Goal: Task Accomplishment & Management: Use online tool/utility

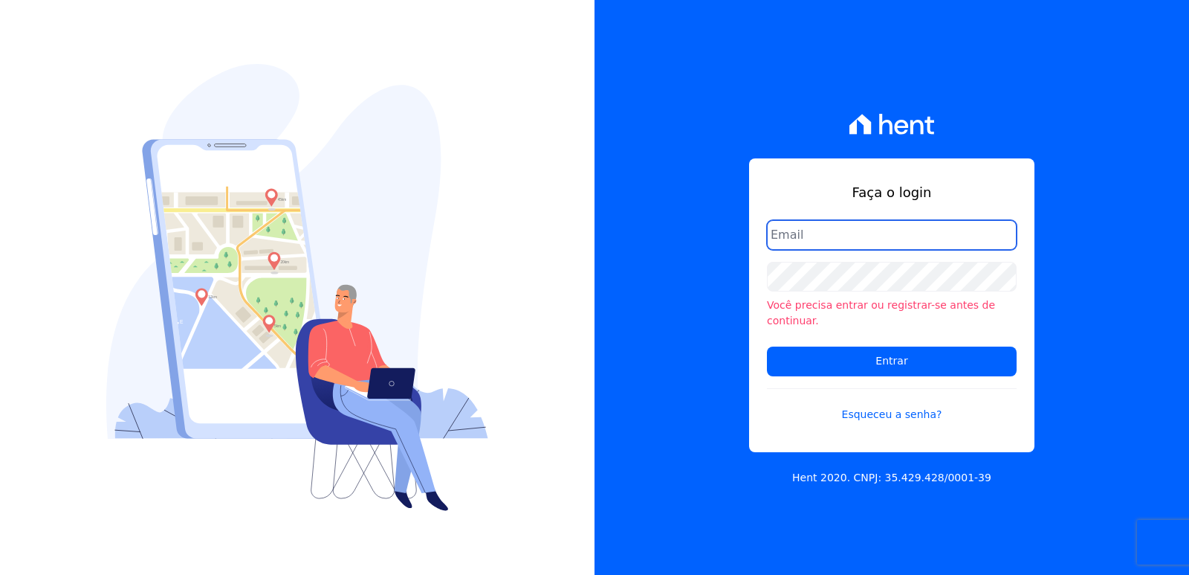
type input "[EMAIL_ADDRESS][DOMAIN_NAME]"
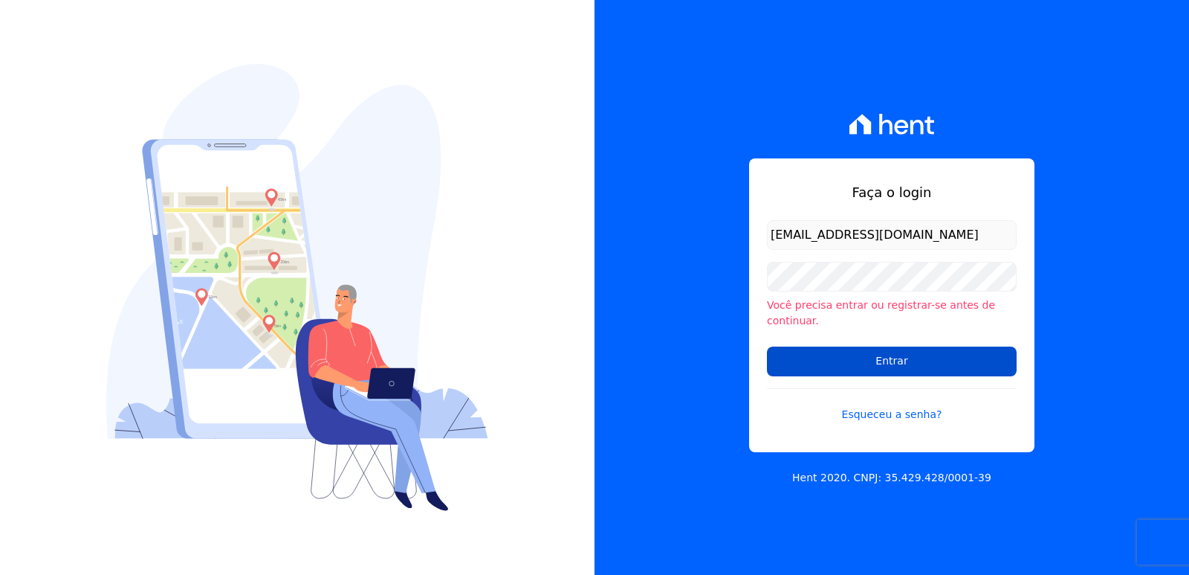
click at [813, 350] on input "Entrar" at bounding box center [892, 361] width 250 height 30
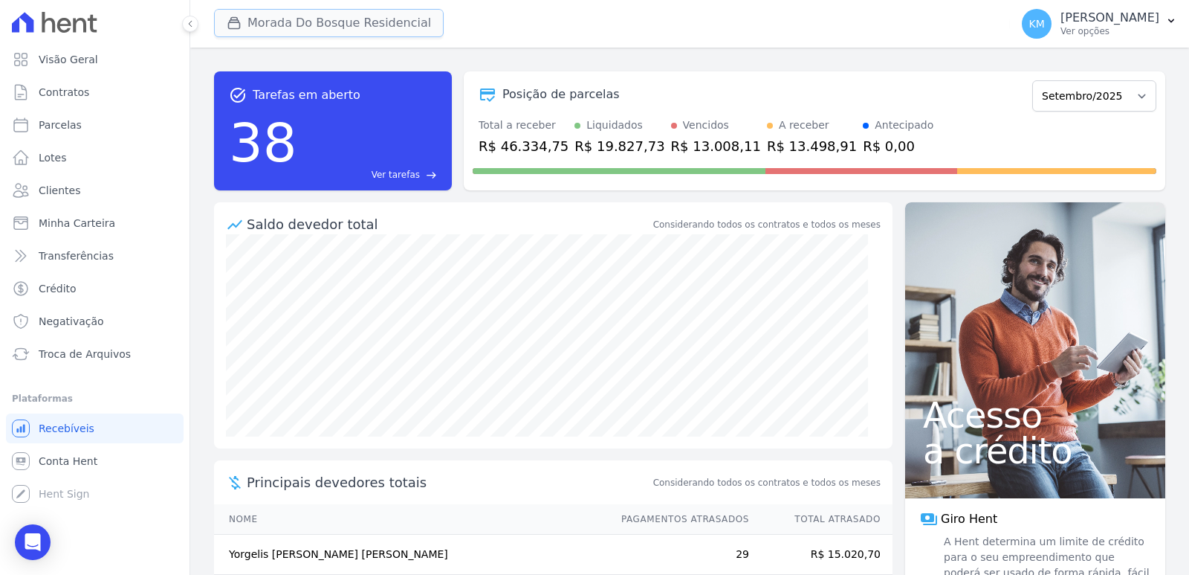
click at [275, 26] on button "Morada Do Bosque Residencial" at bounding box center [329, 23] width 230 height 28
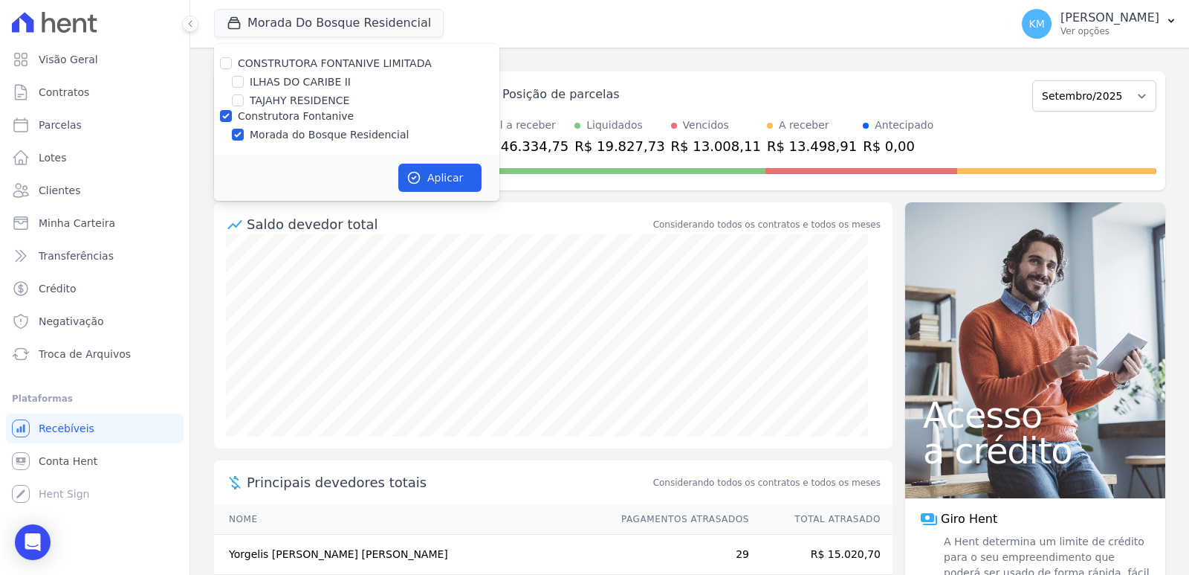
click at [231, 112] on div "Construtora Fontanive" at bounding box center [356, 117] width 285 height 16
click at [242, 104] on input "TAJAHY RESIDENCE" at bounding box center [238, 100] width 12 height 12
checkbox input "true"
click at [223, 117] on input "Construtora Fontanive" at bounding box center [226, 116] width 12 height 12
checkbox input "false"
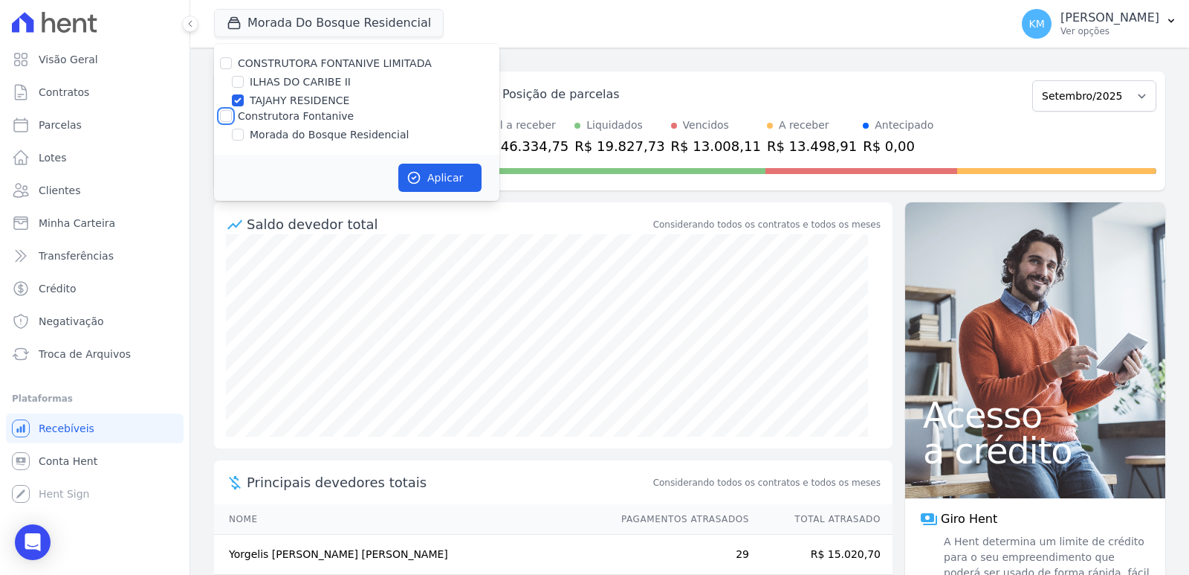
checkbox input "false"
click at [443, 176] on button "Aplicar" at bounding box center [439, 178] width 83 height 28
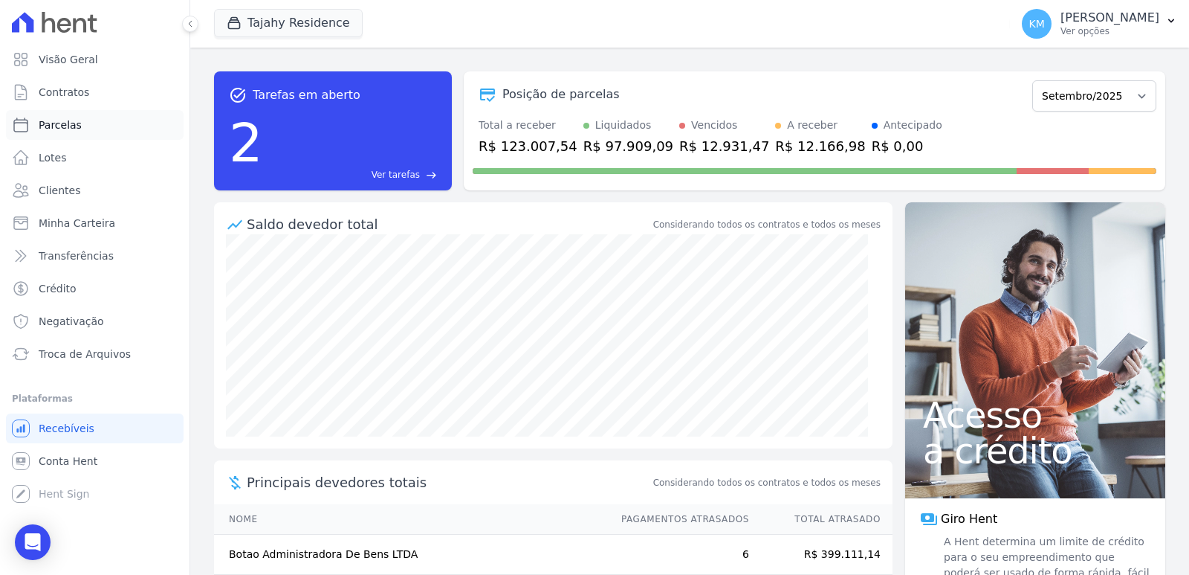
click at [65, 132] on link "Parcelas" at bounding box center [95, 125] width 178 height 30
select select
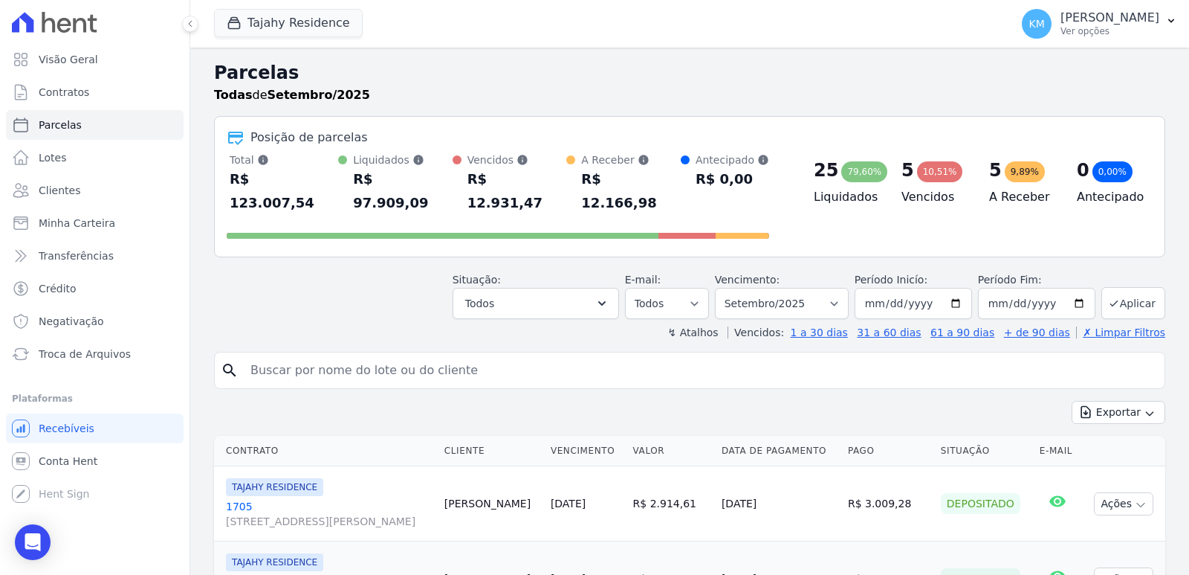
click at [503, 355] on input "search" at bounding box center [700, 370] width 917 height 30
click at [506, 355] on input "search" at bounding box center [700, 370] width 917 height 30
paste input "ARTHUR FUCILINI DA SILVA"
type input "ARTHUR FUCILINI DA SILVA"
select select
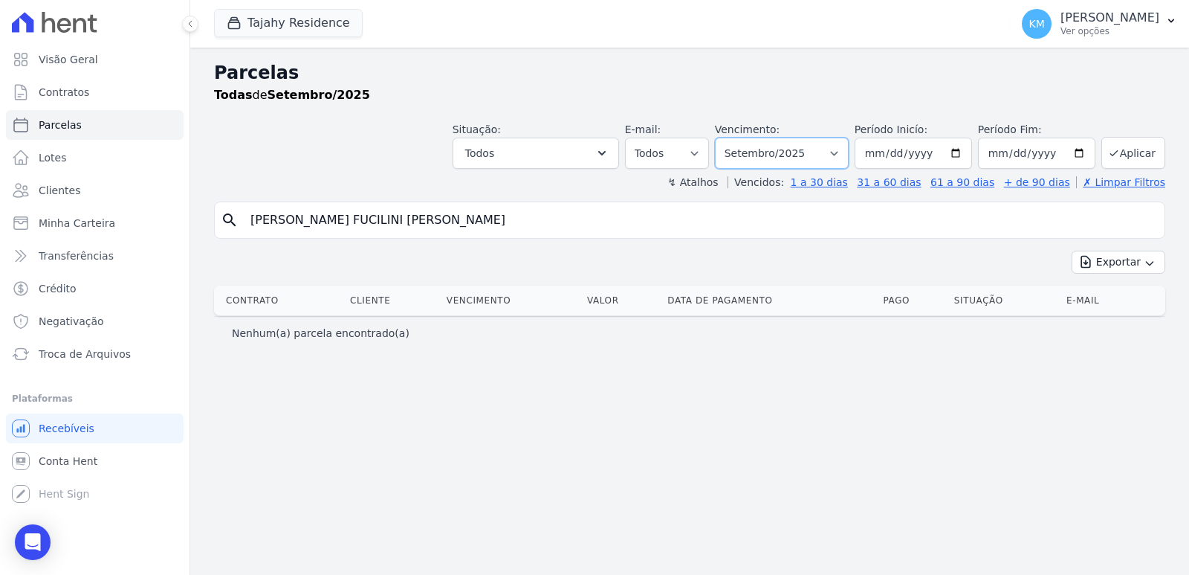
click at [792, 163] on select "Filtrar por período ──────── Todos os meses Março/2024 Abril/2024 Maio/2024 Jun…" at bounding box center [782, 153] width 134 height 31
select select "08/2025"
click at [736, 138] on select "Filtrar por período ──────── Todos os meses Março/2024 Abril/2024 Maio/2024 Jun…" at bounding box center [782, 153] width 134 height 31
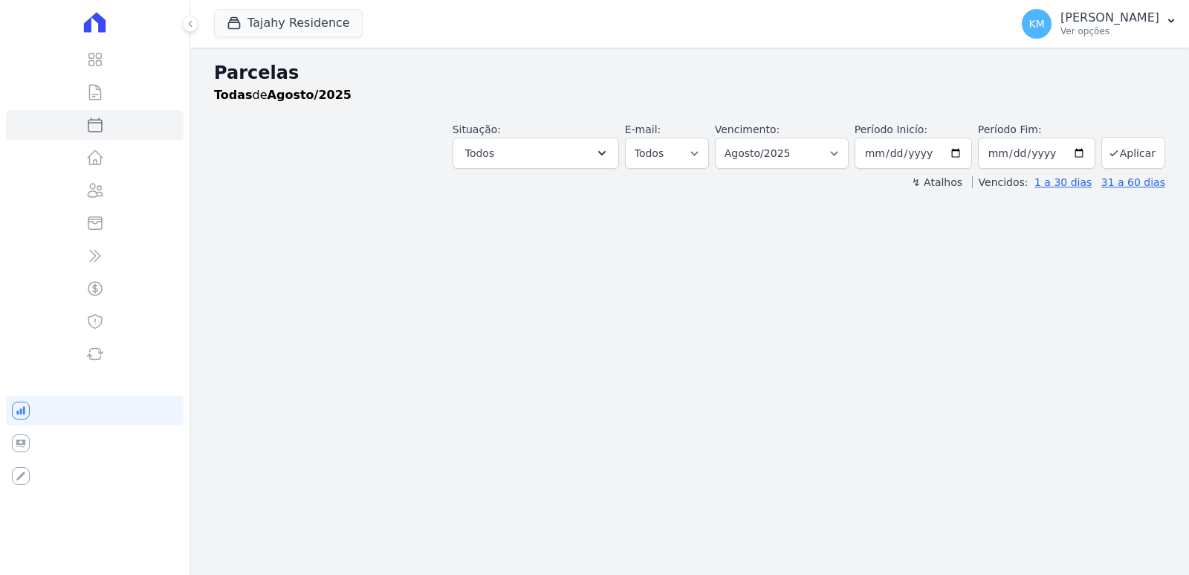
select select
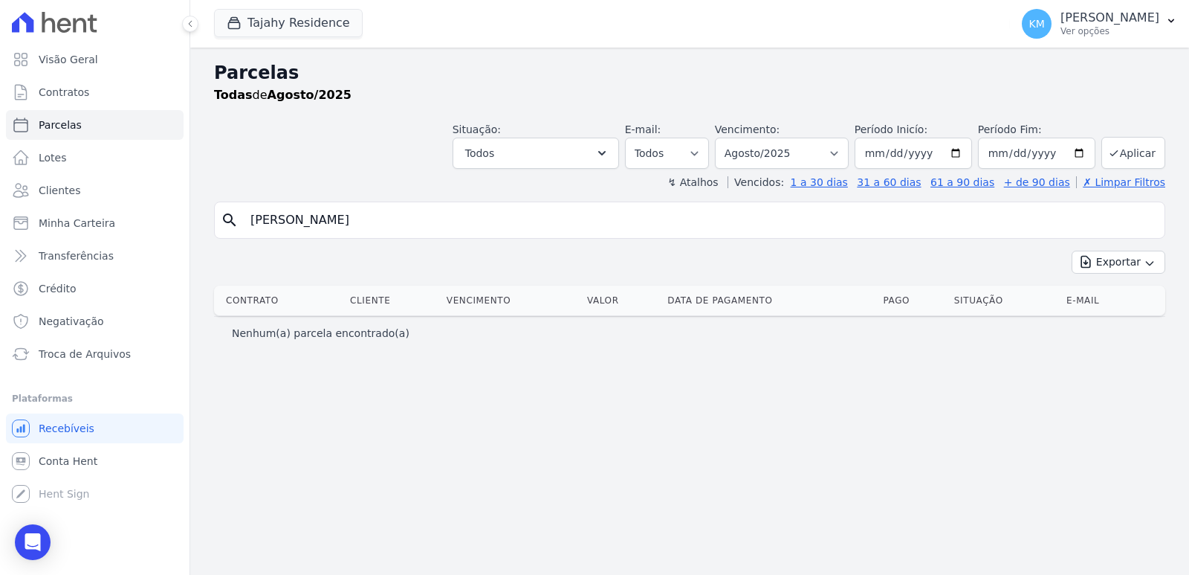
click at [618, 436] on div "Parcelas Todas de Agosto/2025 Situação: Agendado Em Aberto Pago Processando Can…" at bounding box center [689, 311] width 999 height 527
